Goal: Task Accomplishment & Management: Manage account settings

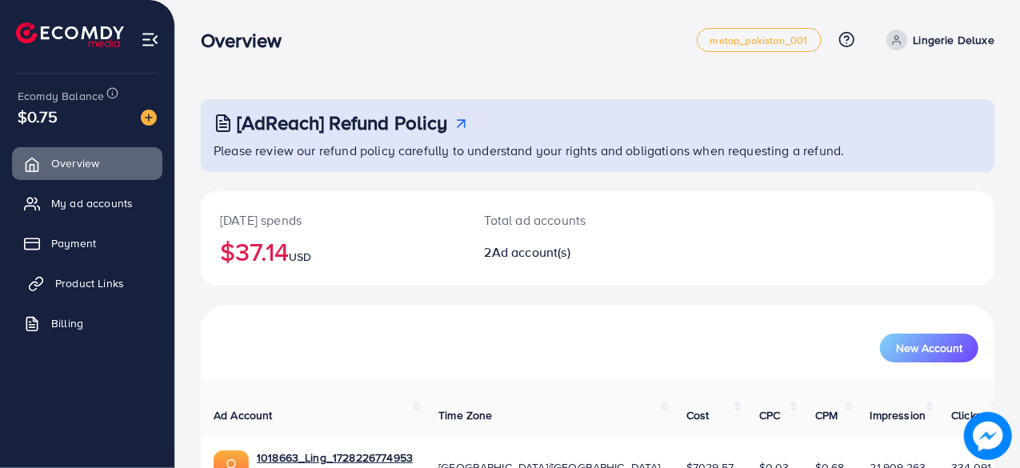
click at [102, 289] on span "Product Links" at bounding box center [89, 283] width 69 height 16
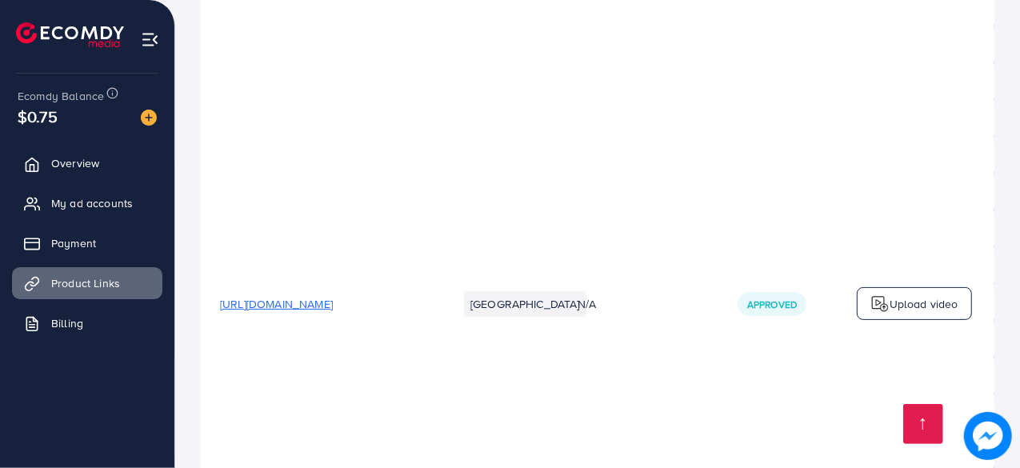
scroll to position [480, 0]
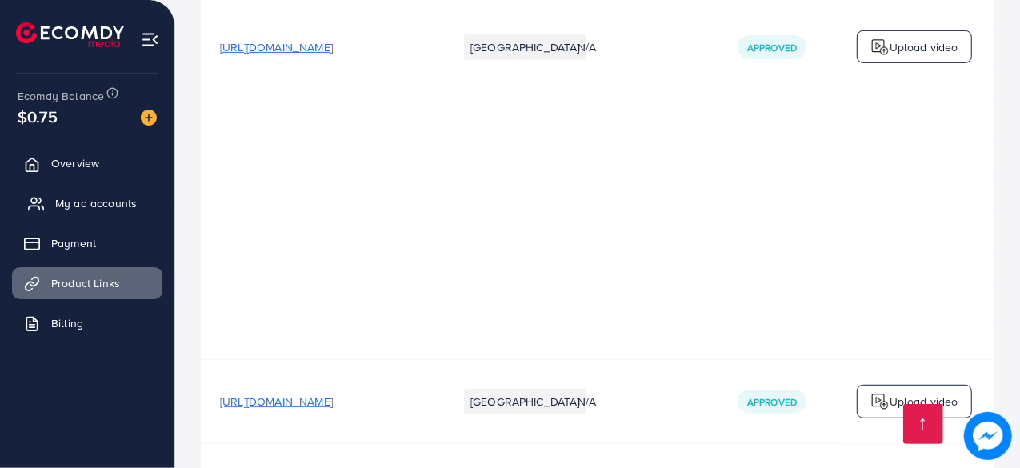
click at [124, 202] on span "My ad accounts" at bounding box center [96, 203] width 82 height 16
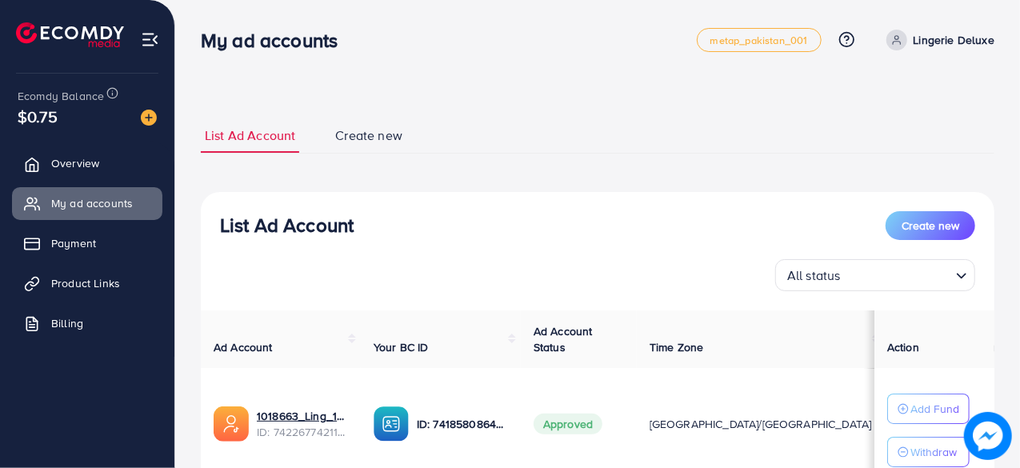
scroll to position [238, 0]
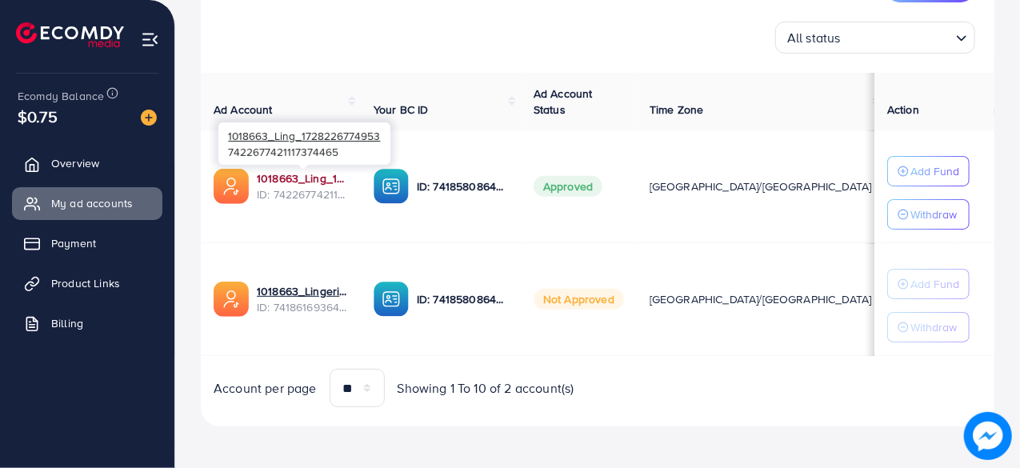
click at [298, 183] on link "1018663_Ling_1728226774953" at bounding box center [302, 178] width 91 height 16
